Goal: Task Accomplishment & Management: Manage account settings

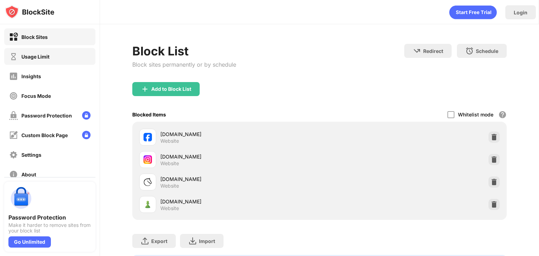
click at [51, 57] on div "Usage Limit" at bounding box center [49, 56] width 91 height 17
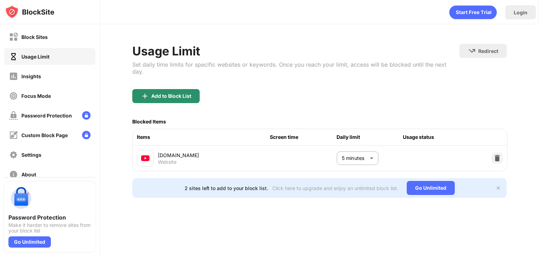
click at [169, 93] on div "Add to Block List" at bounding box center [171, 96] width 40 height 6
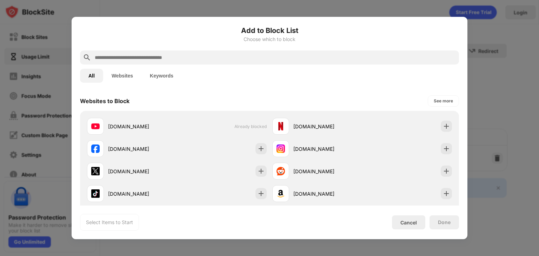
click at [155, 54] on input "text" at bounding box center [275, 57] width 362 height 8
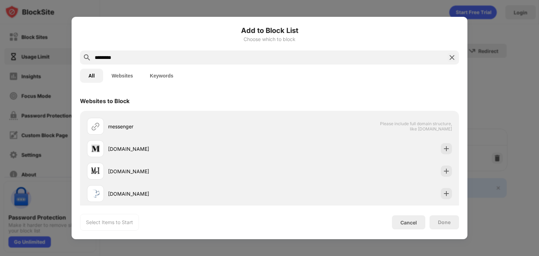
type input "*********"
click at [128, 75] on button "Websites" at bounding box center [122, 76] width 38 height 14
click at [116, 78] on button "Websites" at bounding box center [122, 76] width 38 height 14
click at [451, 57] on img at bounding box center [451, 57] width 8 height 8
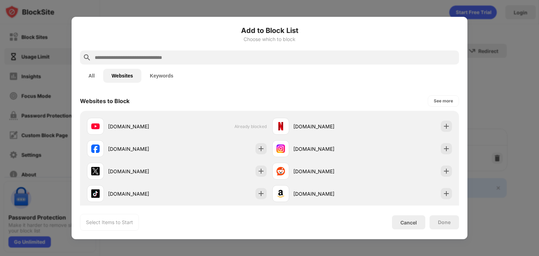
click at [372, 10] on div at bounding box center [269, 128] width 539 height 256
